Goal: Information Seeking & Learning: Learn about a topic

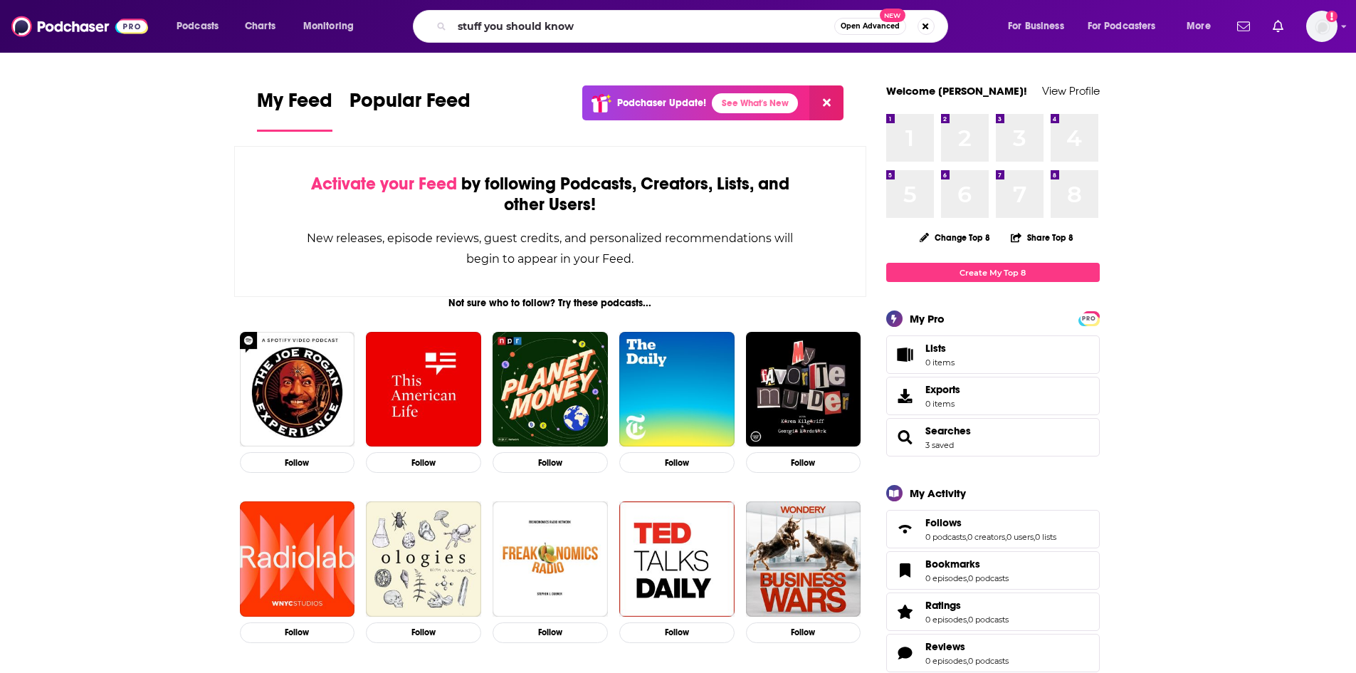
type input "stuff you should know"
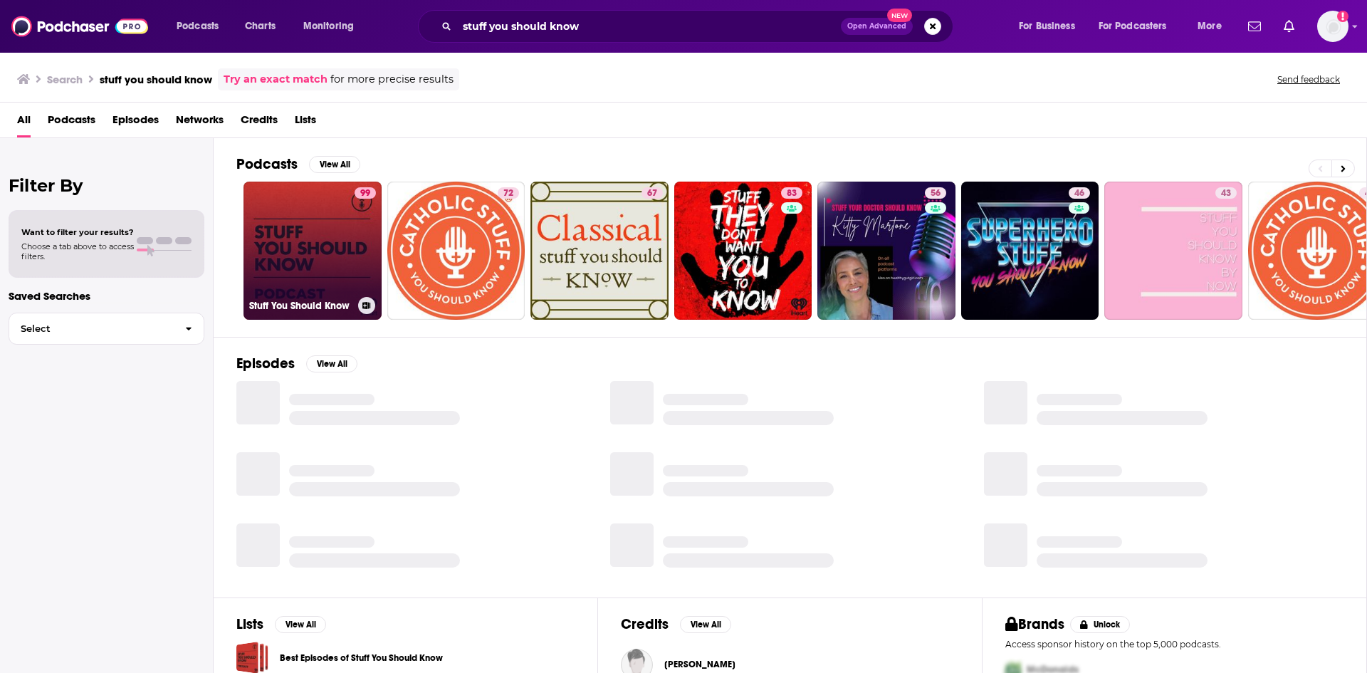
click at [344, 241] on link "99 Stuff You Should Know" at bounding box center [312, 251] width 138 height 138
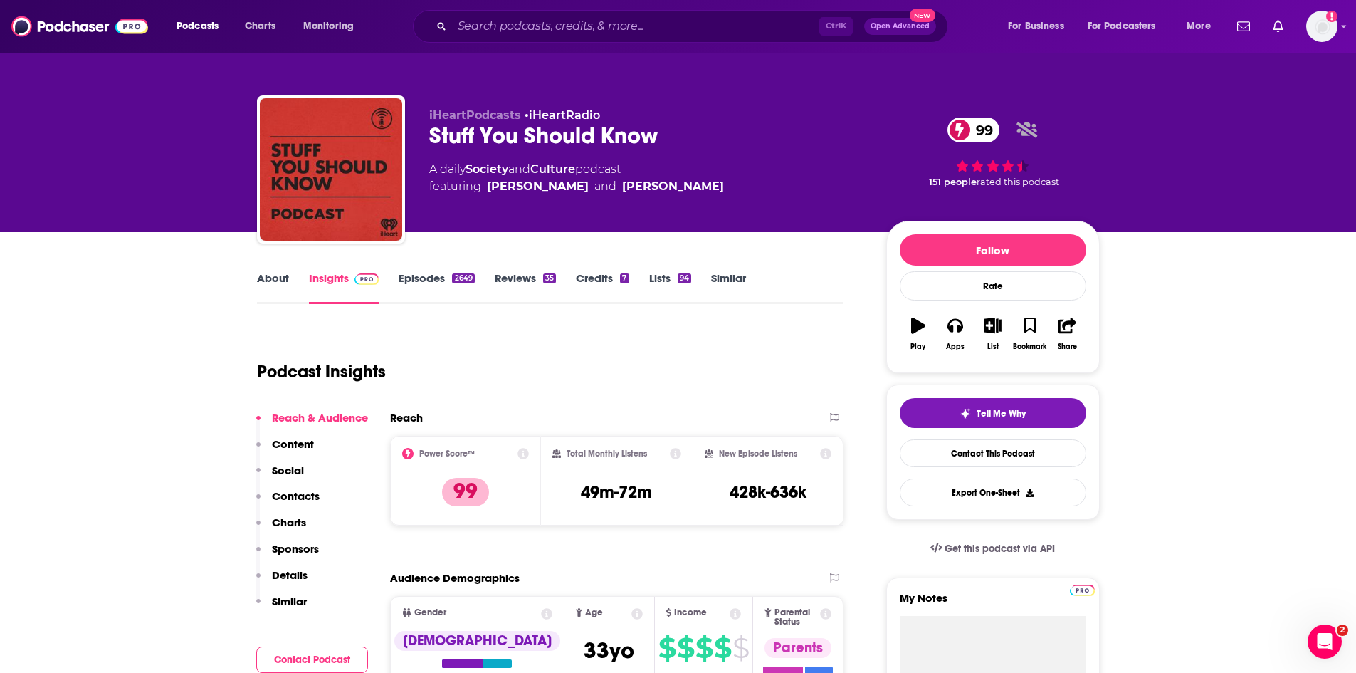
click at [281, 277] on link "About" at bounding box center [273, 287] width 32 height 33
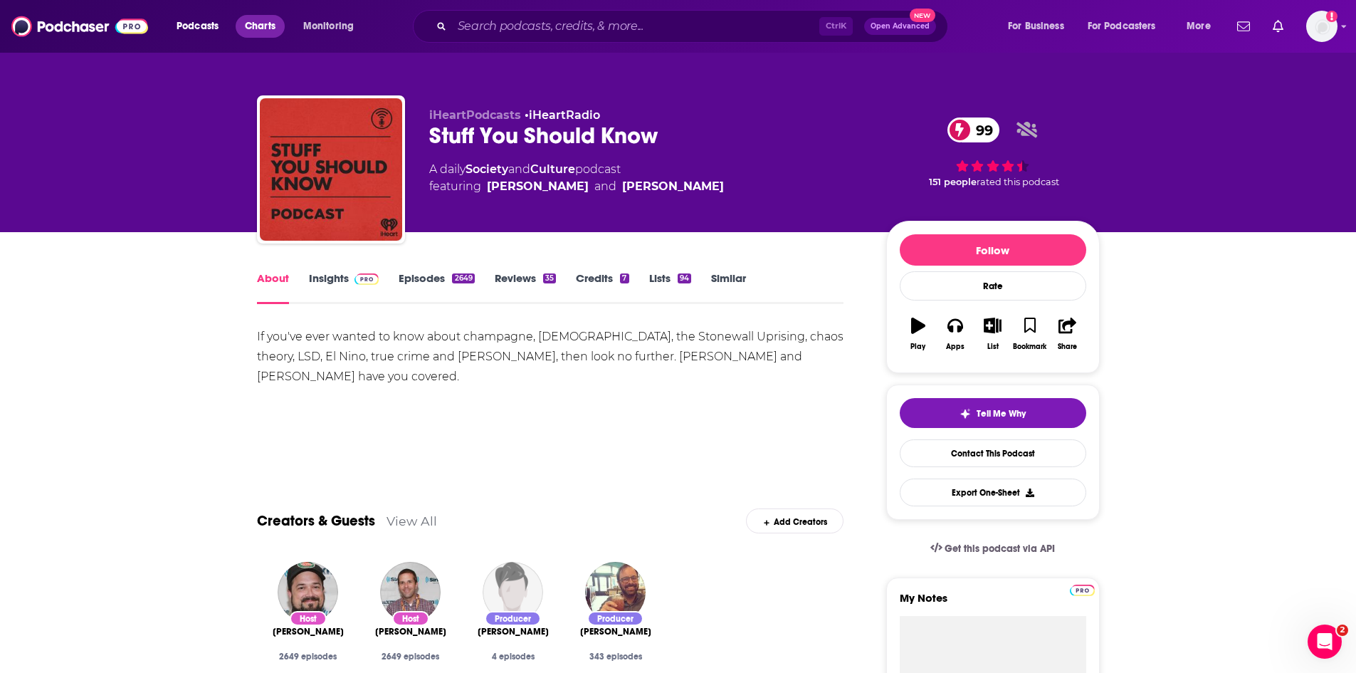
click at [247, 29] on span "Charts" at bounding box center [260, 26] width 31 height 20
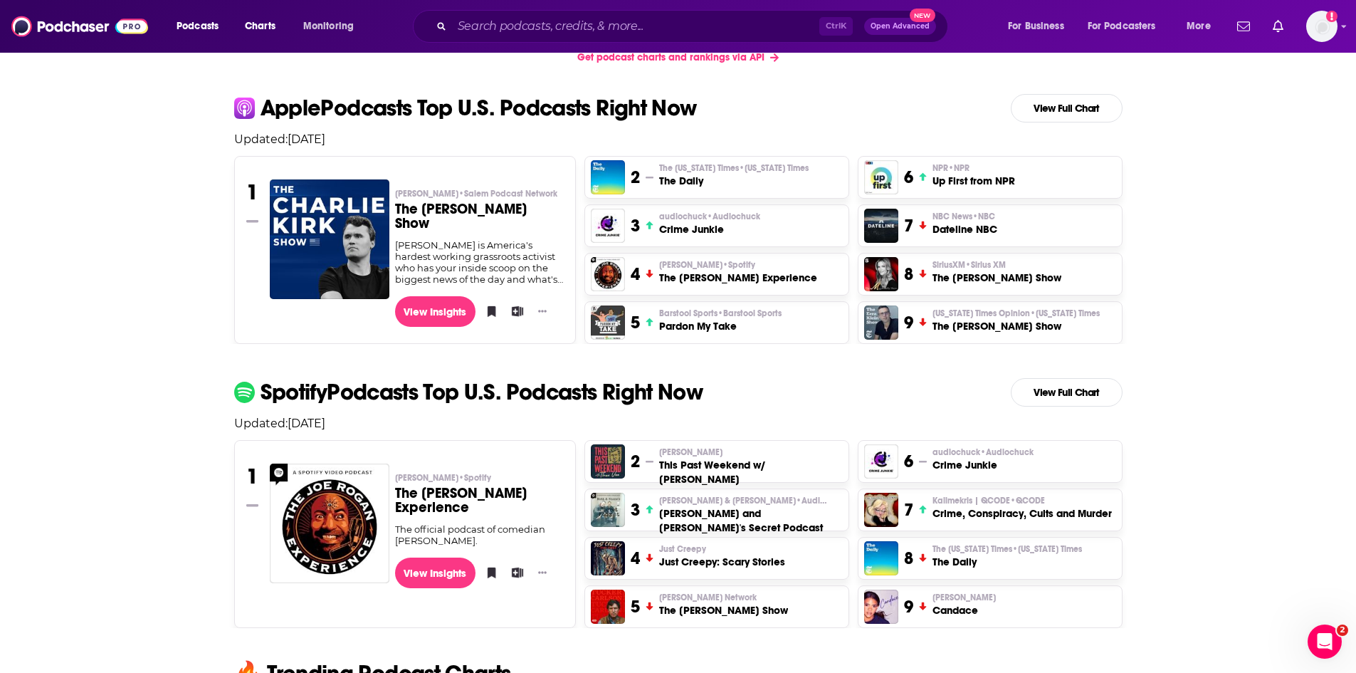
scroll to position [356, 0]
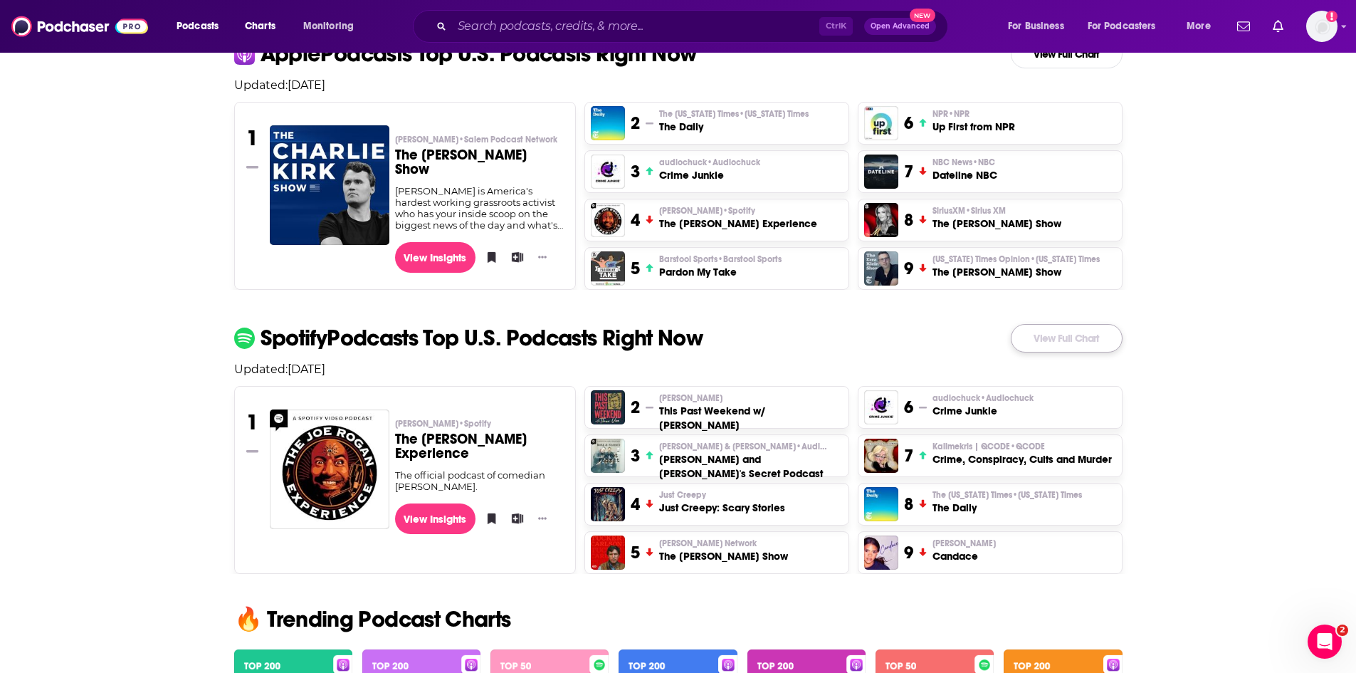
click at [1064, 340] on link "View Full Chart" at bounding box center [1067, 338] width 112 height 28
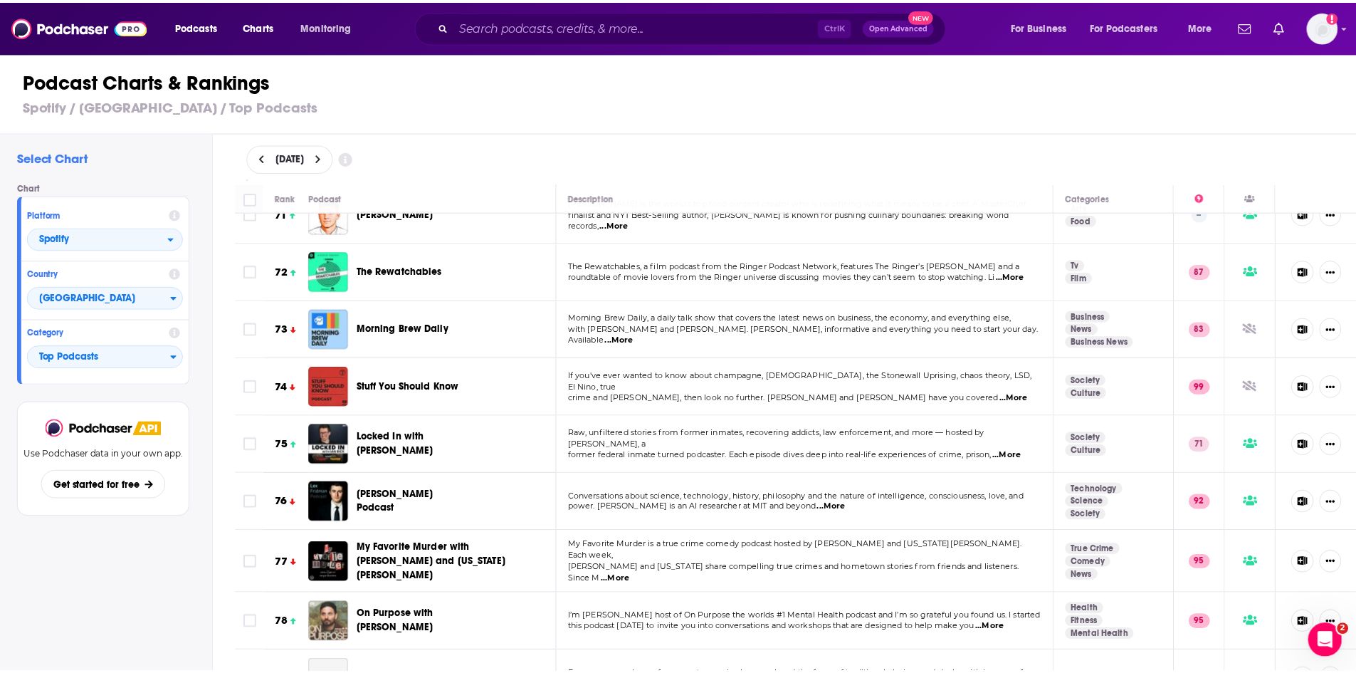
scroll to position [4129, 0]
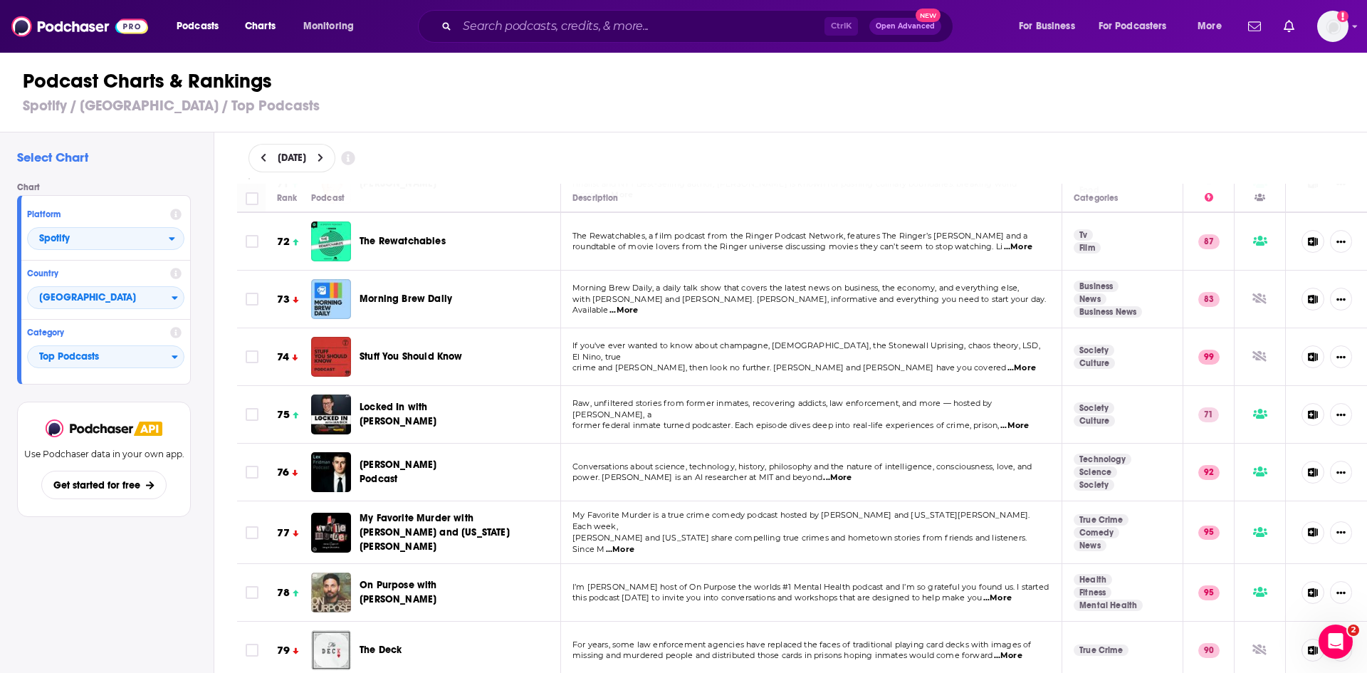
click at [342, 93] on h1 "Podcast Charts & Rankings" at bounding box center [690, 81] width 1334 height 26
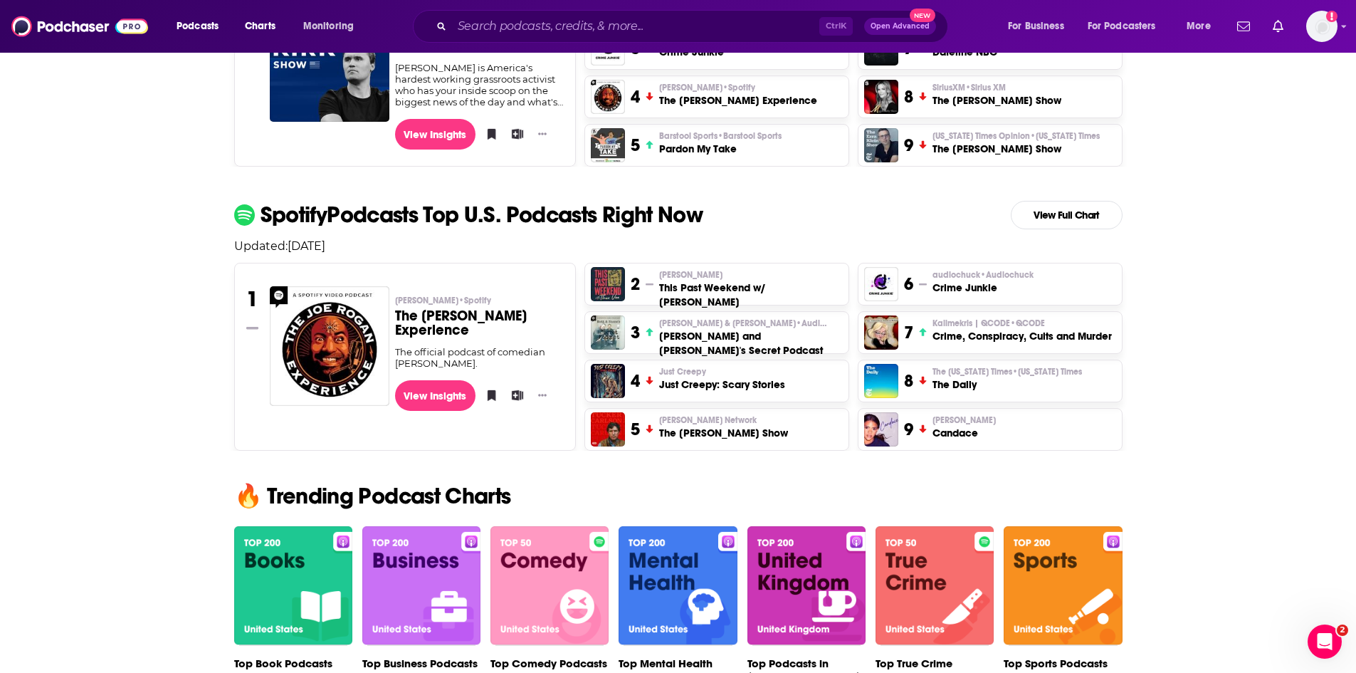
scroll to position [498, 0]
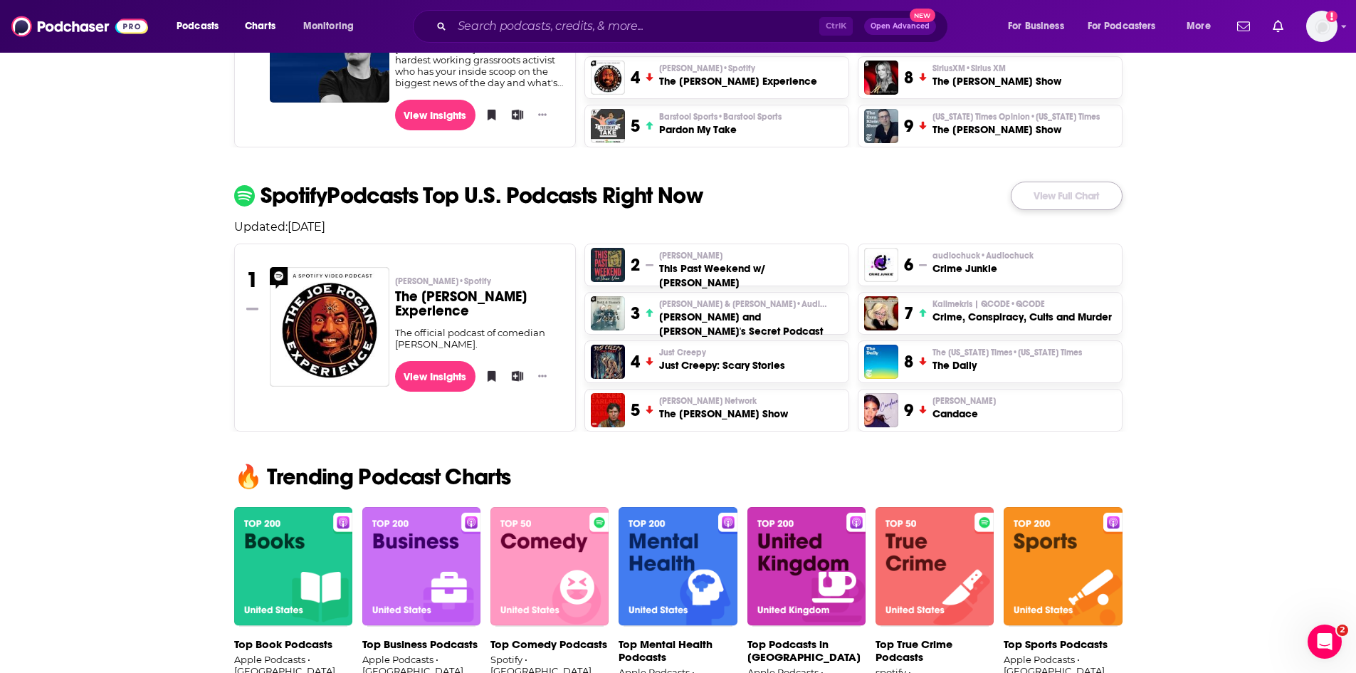
click at [1064, 200] on link "View Full Chart" at bounding box center [1067, 196] width 112 height 28
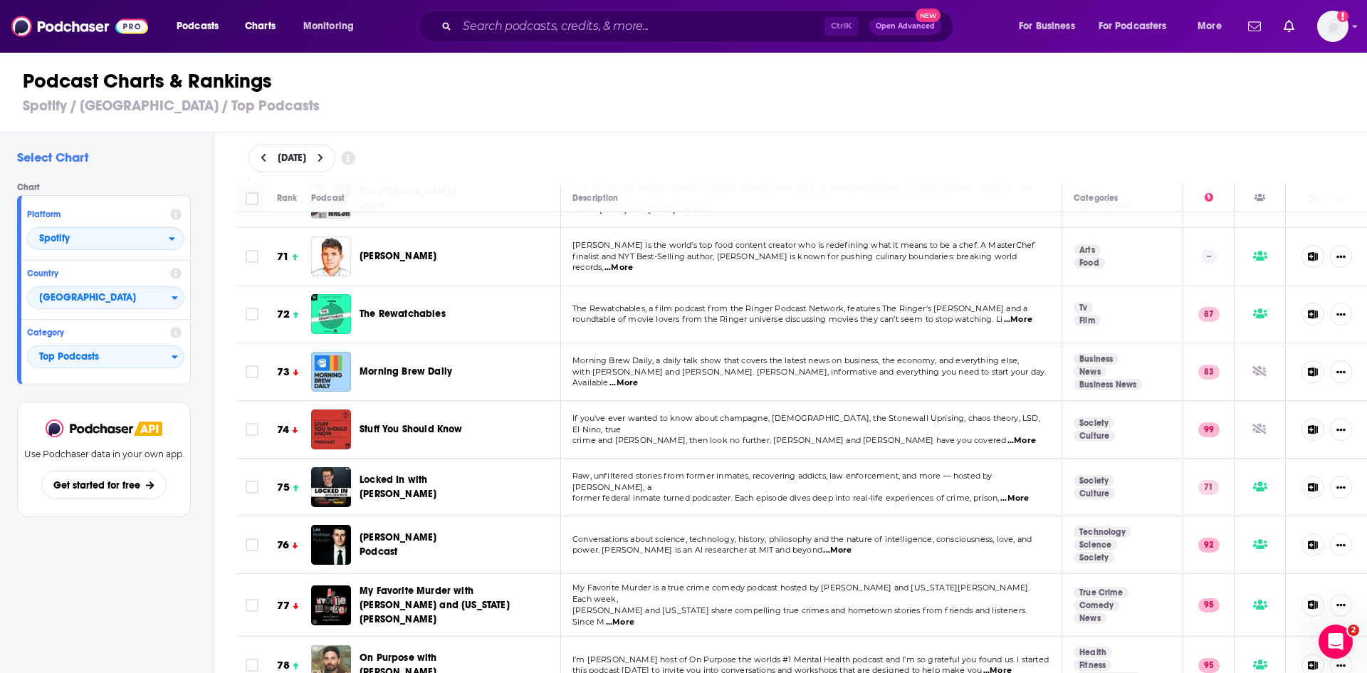
scroll to position [4058, 0]
